Goal: Browse casually: Explore the website without a specific task or goal

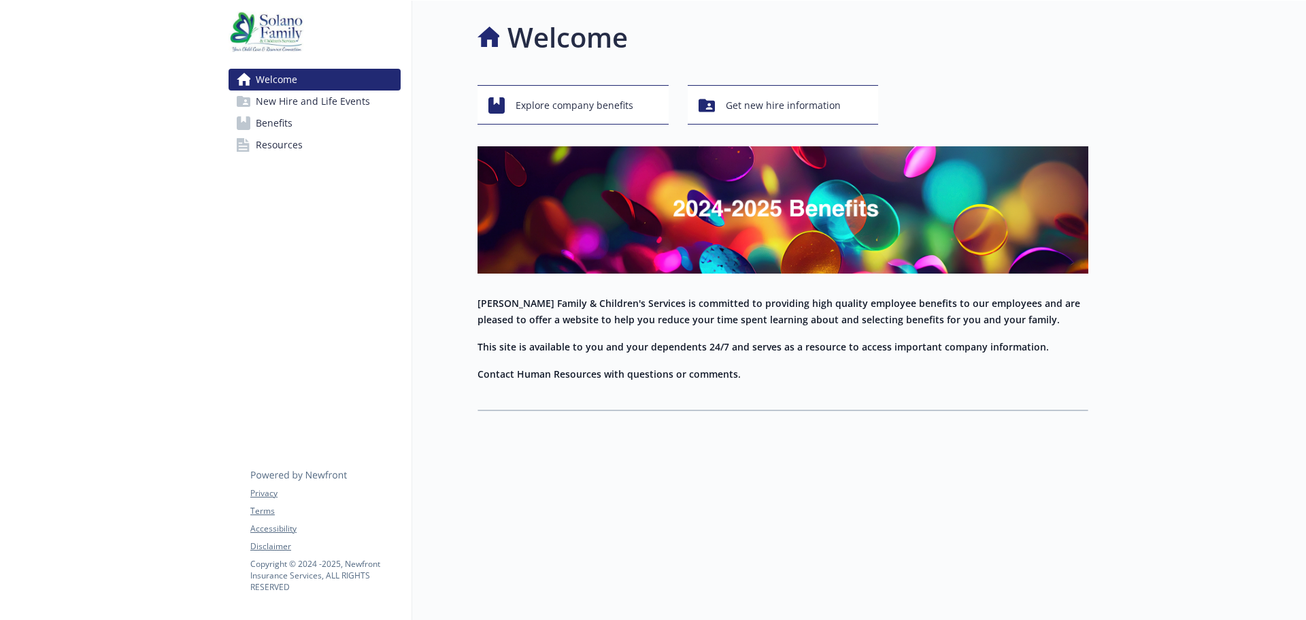
click at [905, 224] on img at bounding box center [783, 209] width 611 height 127
click at [805, 212] on img at bounding box center [783, 209] width 611 height 127
